Goal: Information Seeking & Learning: Check status

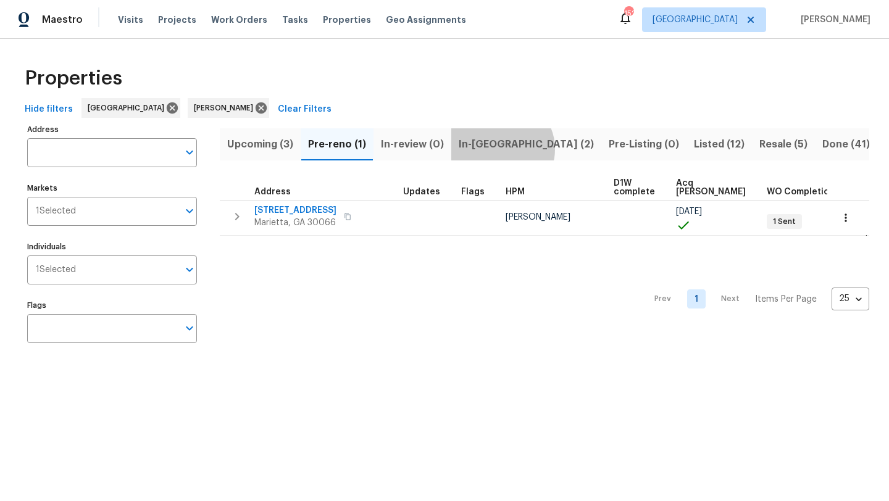
click at [500, 149] on span "In-[GEOGRAPHIC_DATA] (2)" at bounding box center [526, 144] width 135 height 17
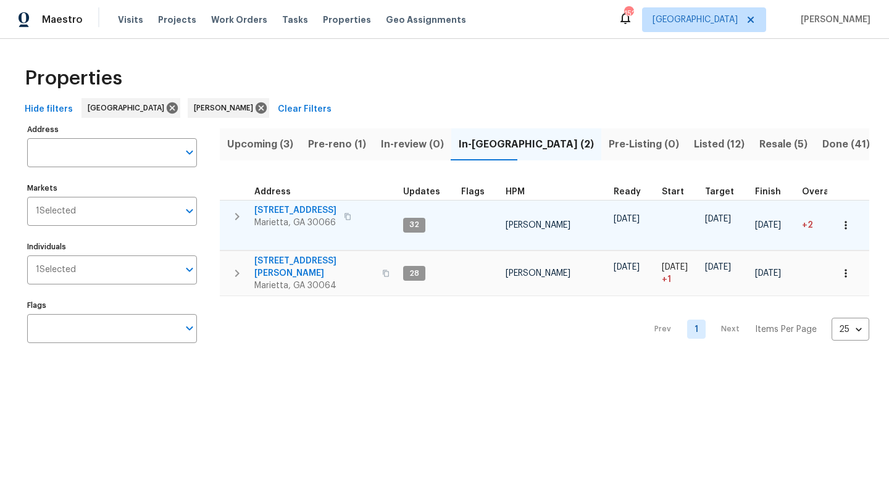
click at [296, 210] on span "[STREET_ADDRESS]" at bounding box center [295, 210] width 82 height 12
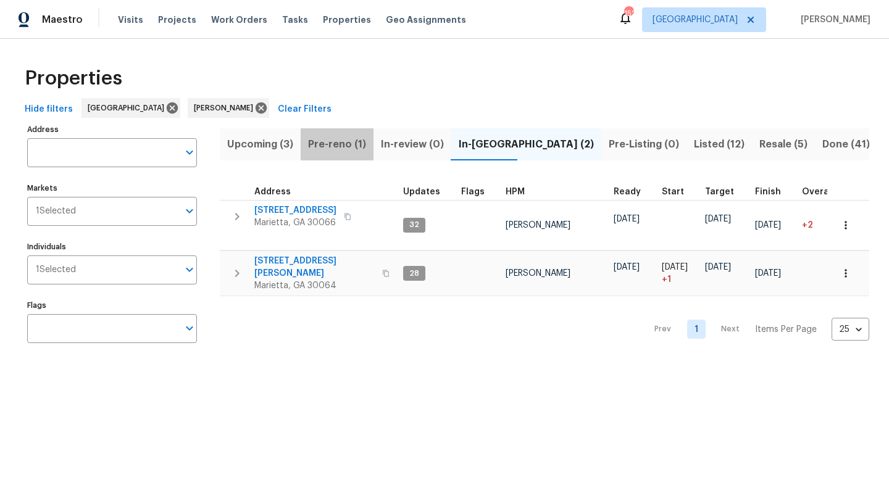
click at [346, 144] on span "Pre-reno (1)" at bounding box center [337, 144] width 58 height 17
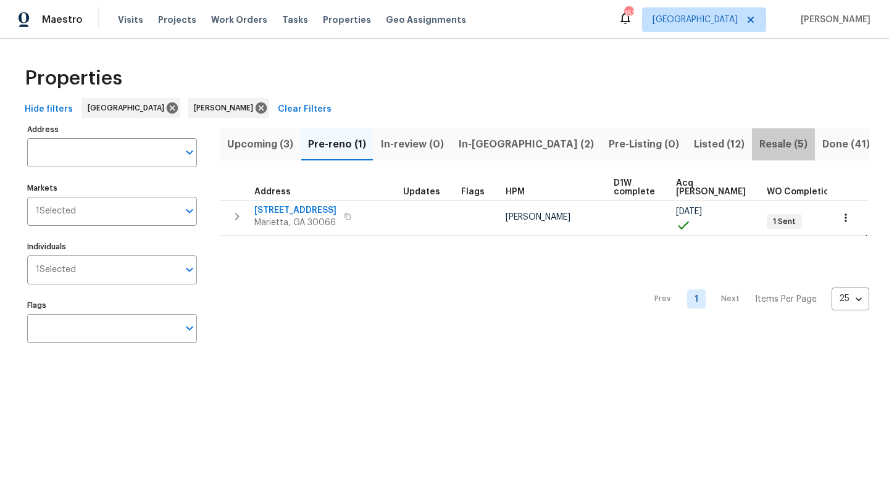
click at [752, 147] on button "Resale (5)" at bounding box center [783, 144] width 63 height 32
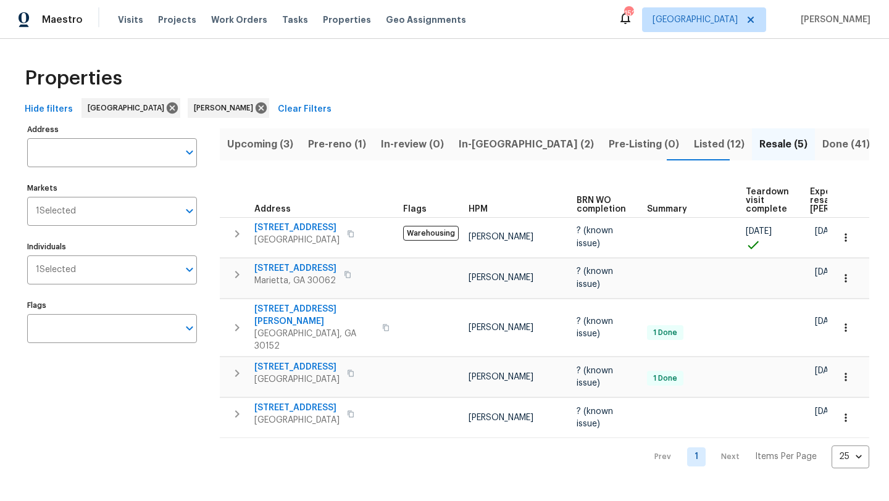
click at [694, 143] on span "Listed (12)" at bounding box center [719, 144] width 51 height 17
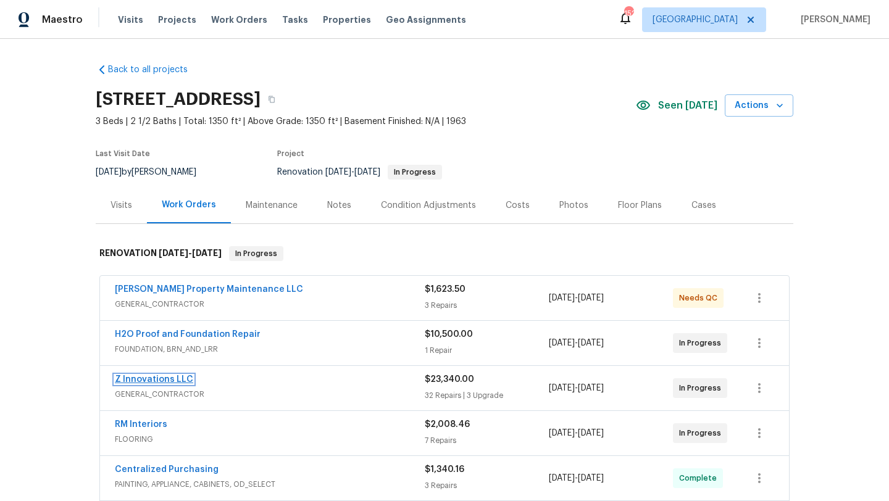
click at [172, 383] on link "Z Innovations LLC" at bounding box center [154, 379] width 78 height 9
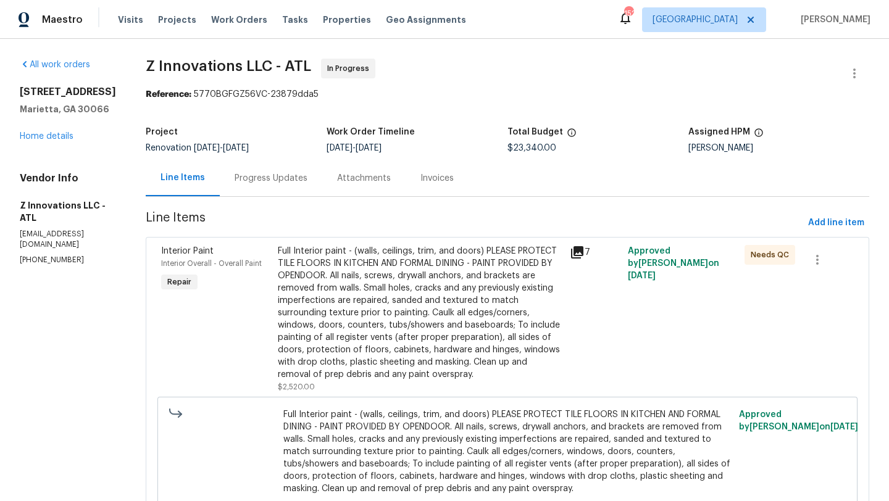
click at [276, 182] on div "Progress Updates" at bounding box center [271, 178] width 73 height 12
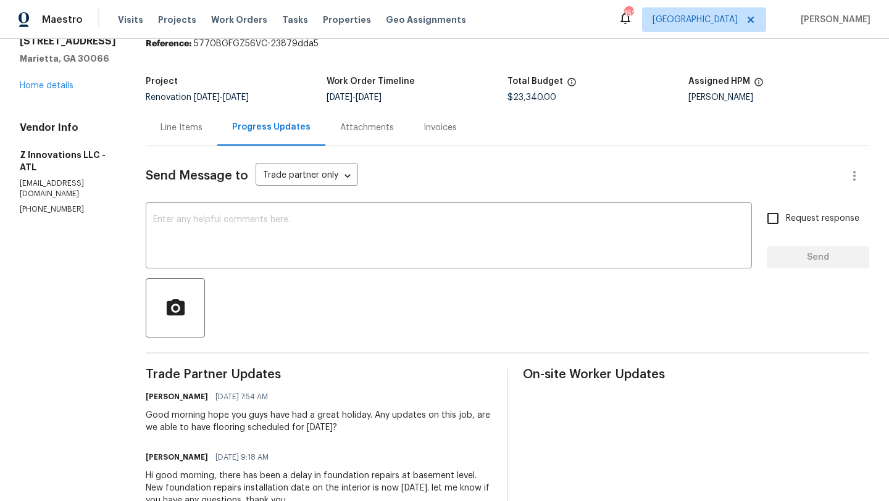
scroll to position [44, 0]
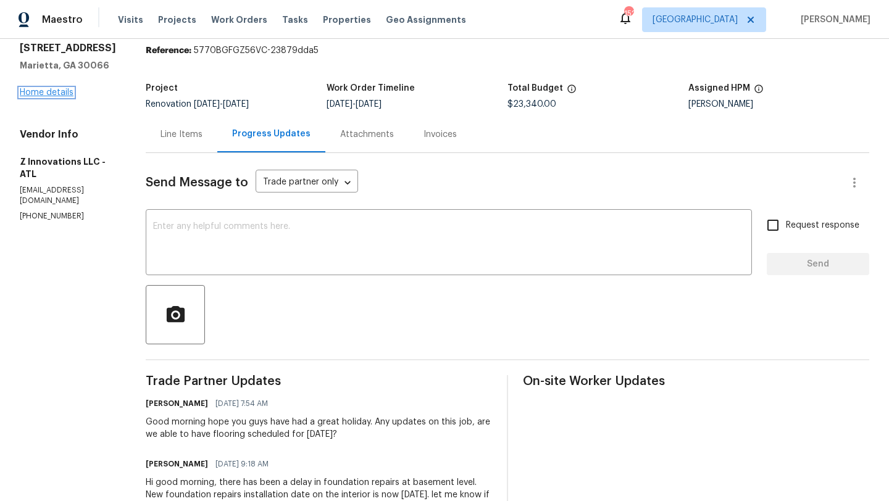
click at [62, 94] on link "Home details" at bounding box center [47, 92] width 54 height 9
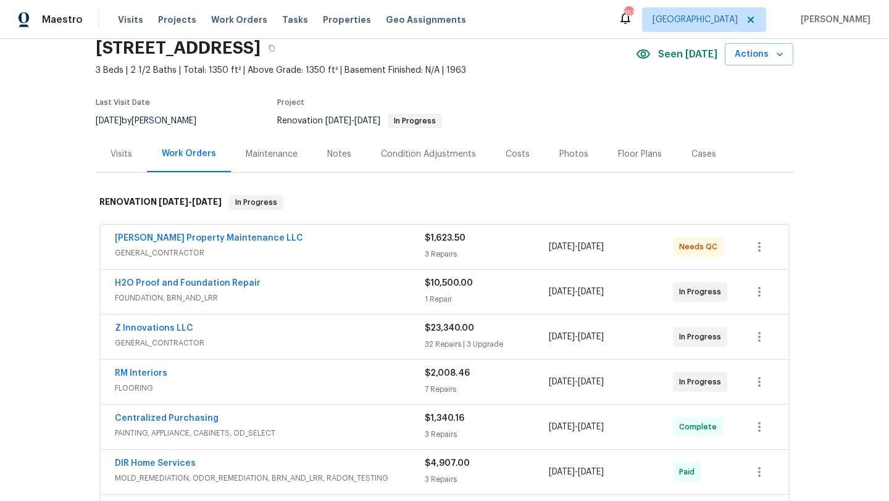
scroll to position [54, 0]
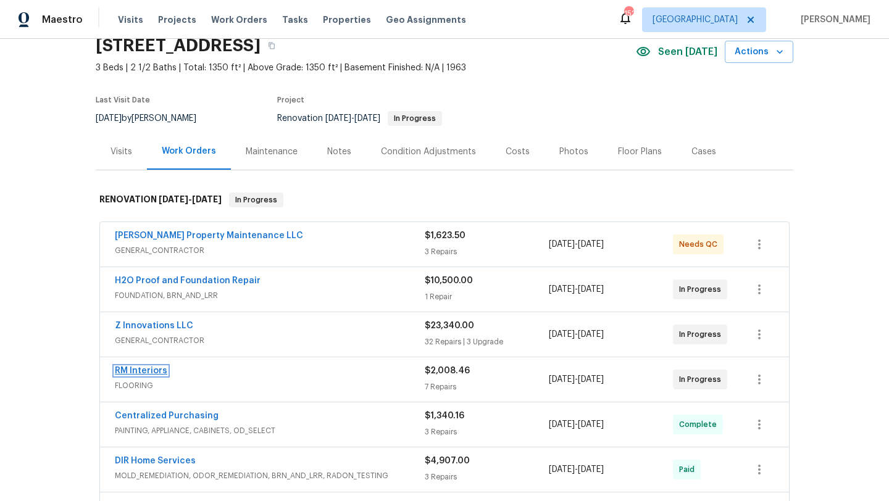
click at [149, 370] on link "RM Interiors" at bounding box center [141, 371] width 52 height 9
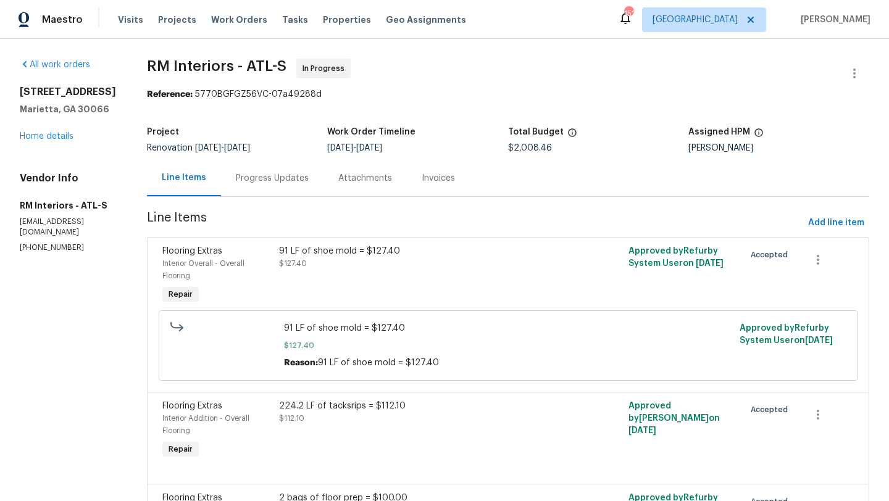
click at [260, 182] on div "Progress Updates" at bounding box center [272, 178] width 73 height 12
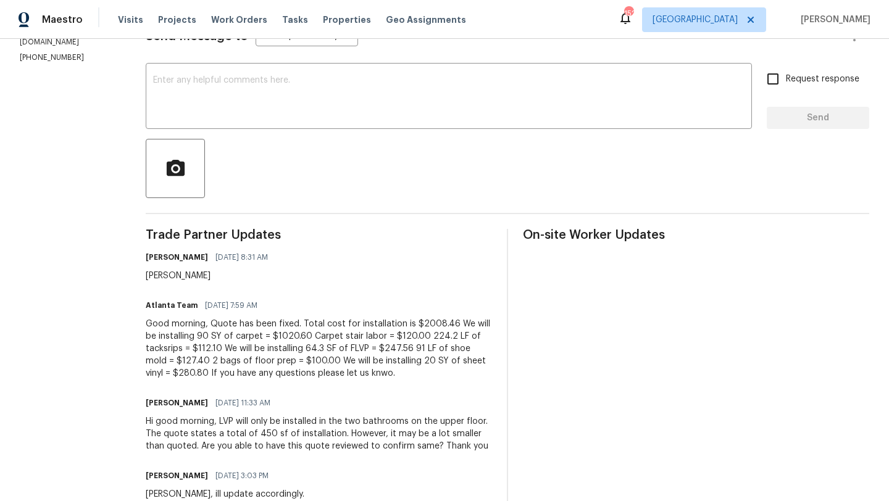
scroll to position [188, 0]
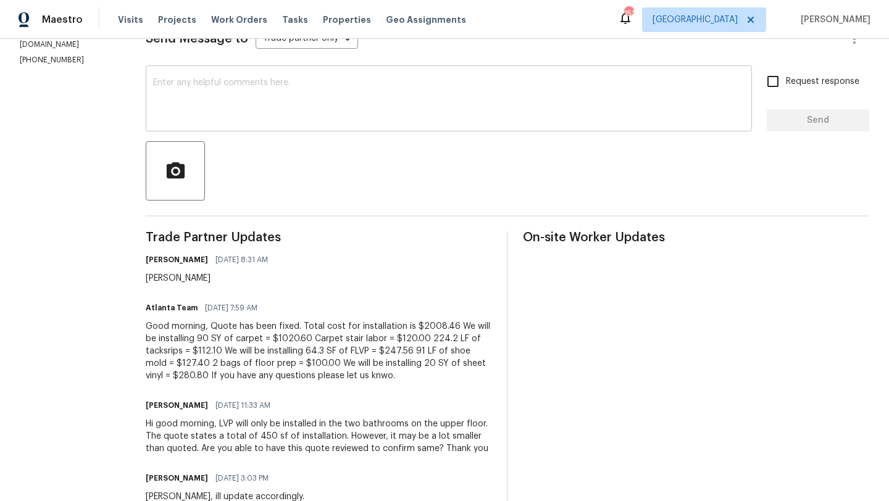
click at [276, 114] on textarea at bounding box center [448, 99] width 591 height 43
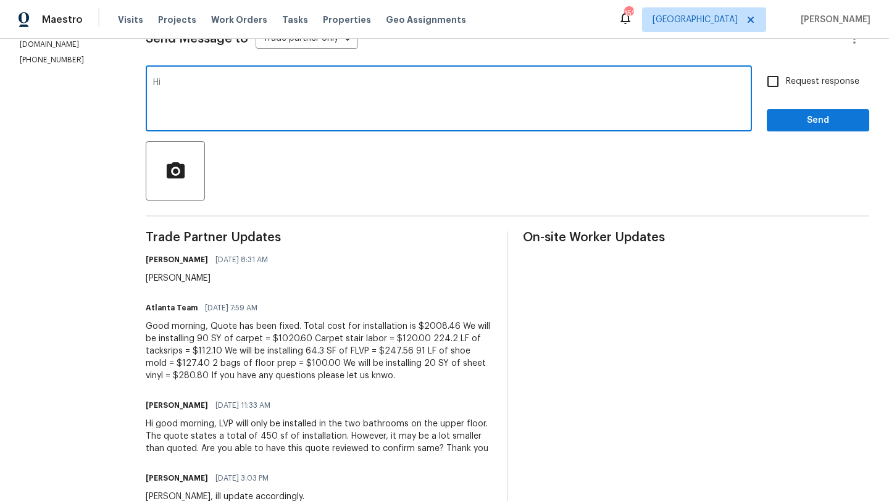
type textarea "H"
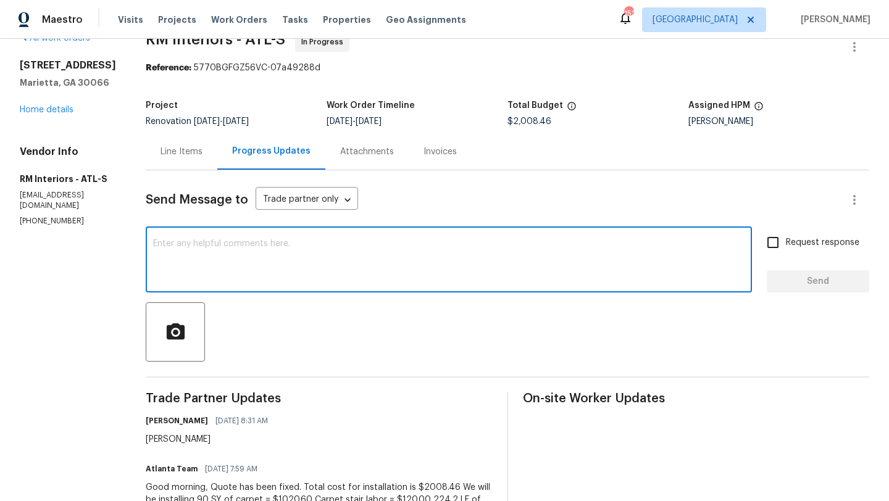
scroll to position [0, 0]
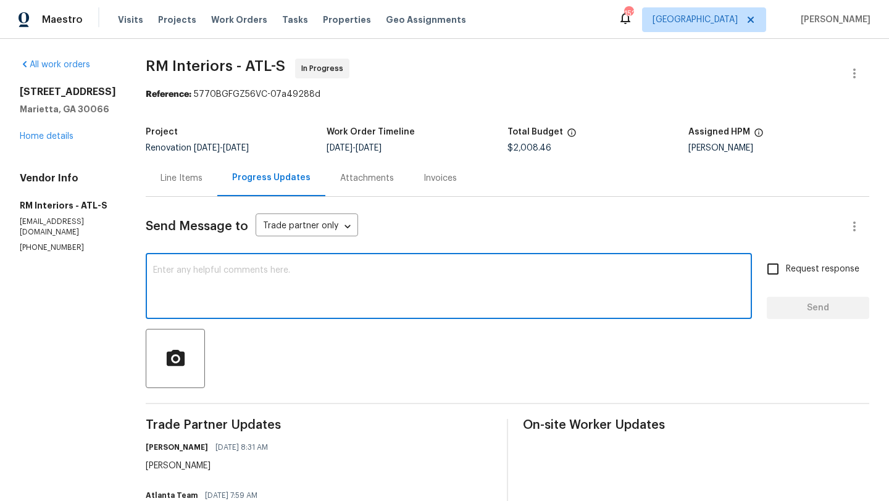
click at [160, 177] on div "Line Items" at bounding box center [181, 178] width 42 height 12
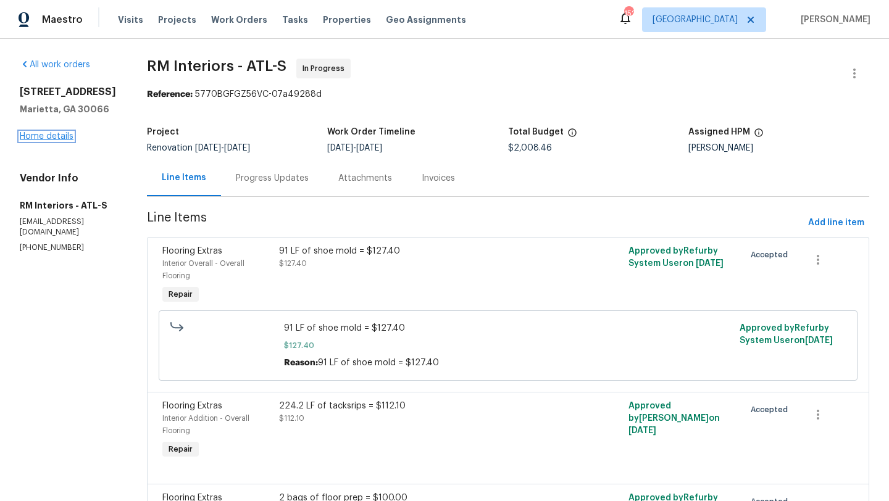
click at [61, 138] on link "Home details" at bounding box center [47, 136] width 54 height 9
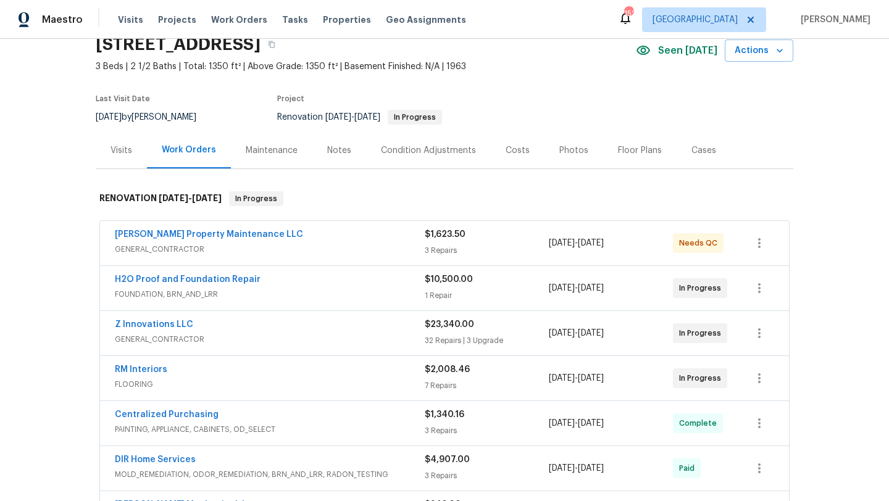
scroll to position [68, 0]
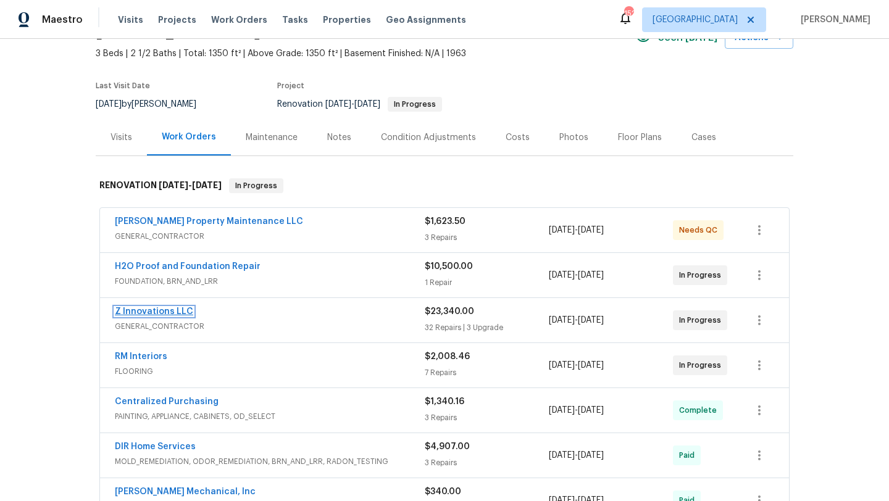
click at [169, 314] on link "Z Innovations LLC" at bounding box center [154, 311] width 78 height 9
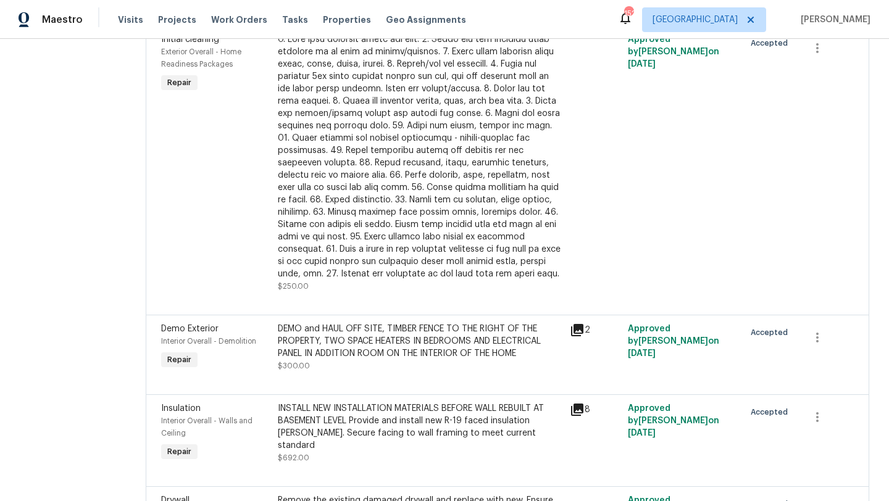
scroll to position [3556, 0]
